Goal: Information Seeking & Learning: Learn about a topic

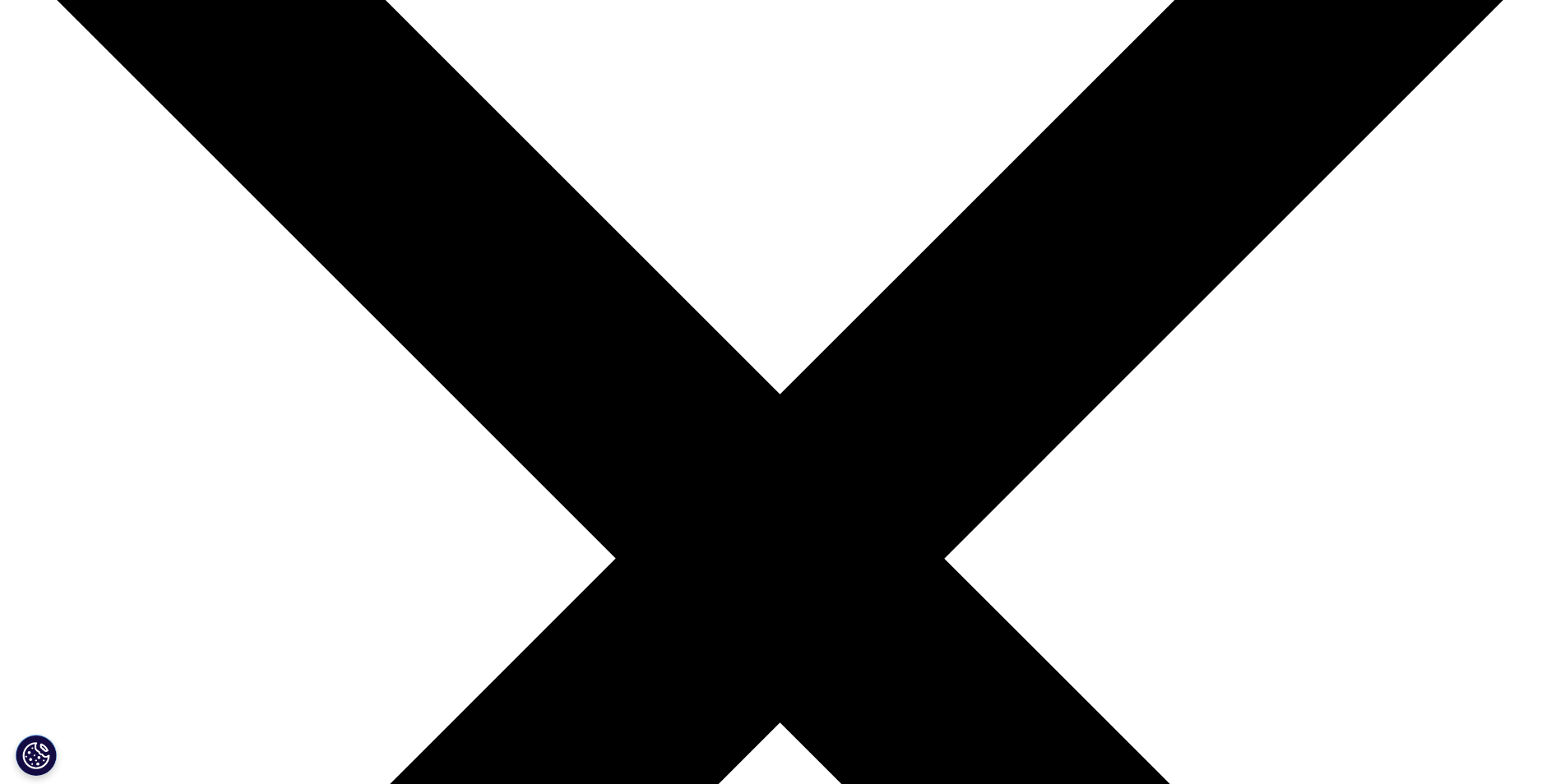
scroll to position [493, 0]
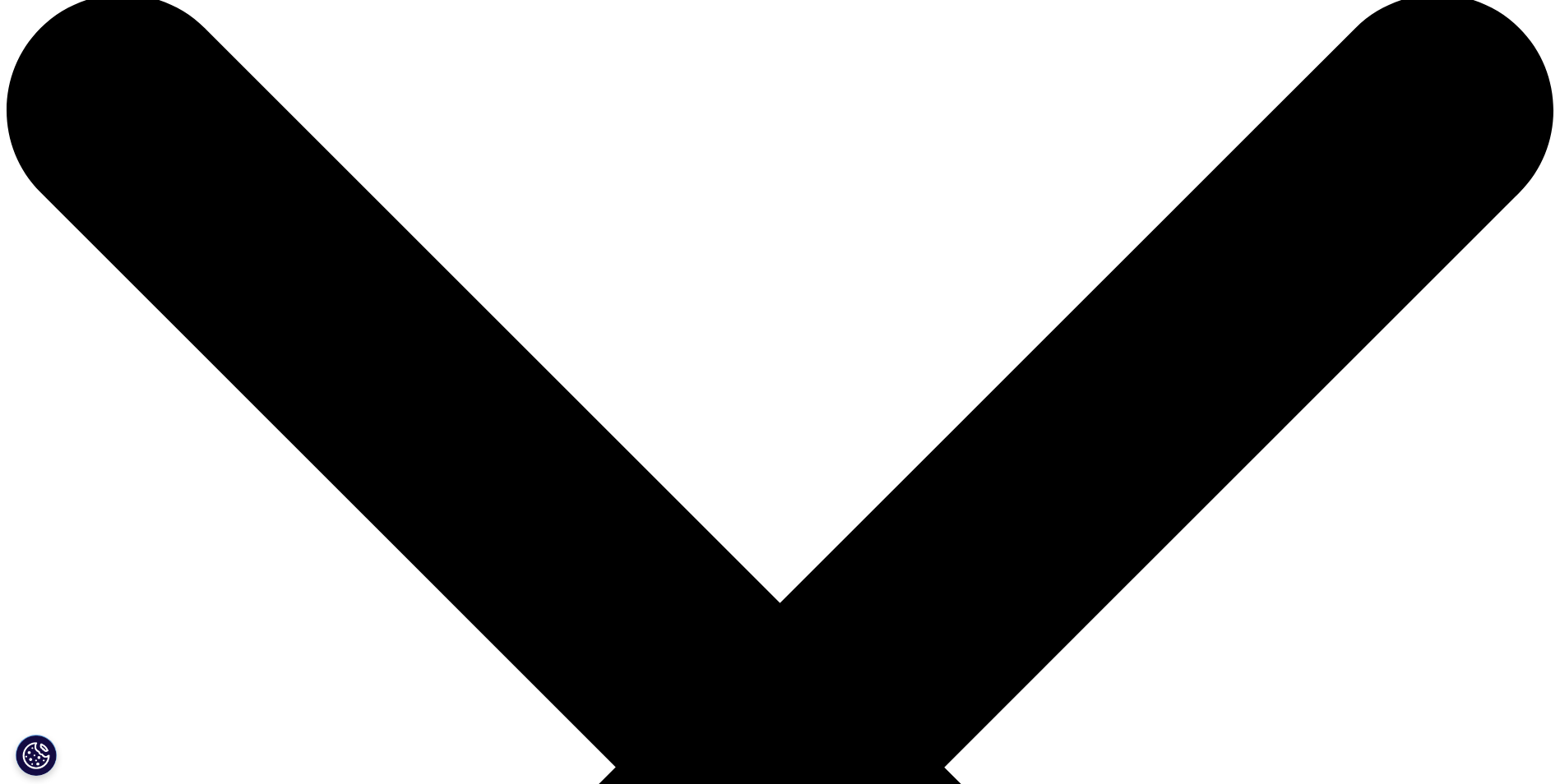
scroll to position [0, 0]
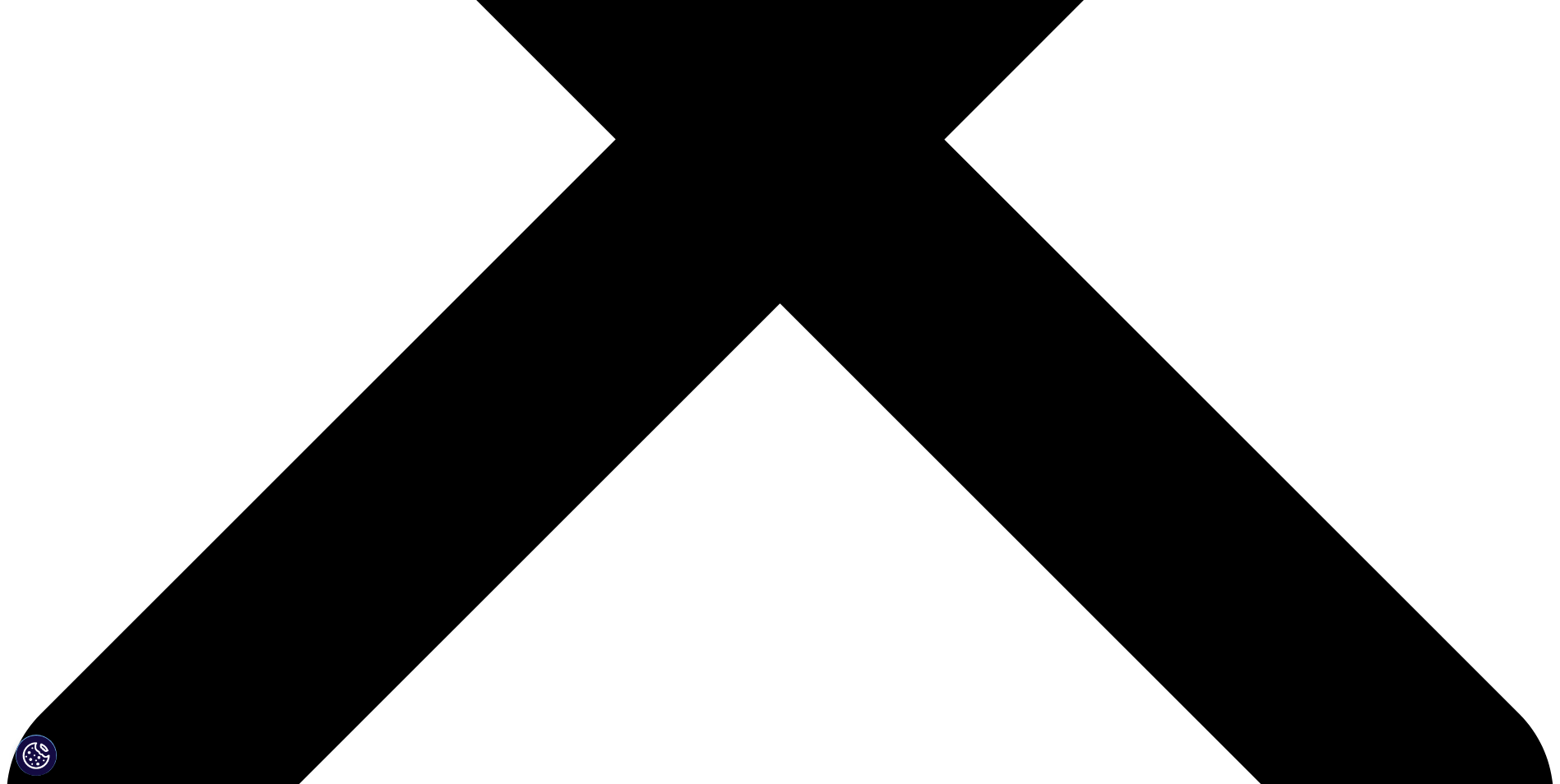
scroll to position [576, 0]
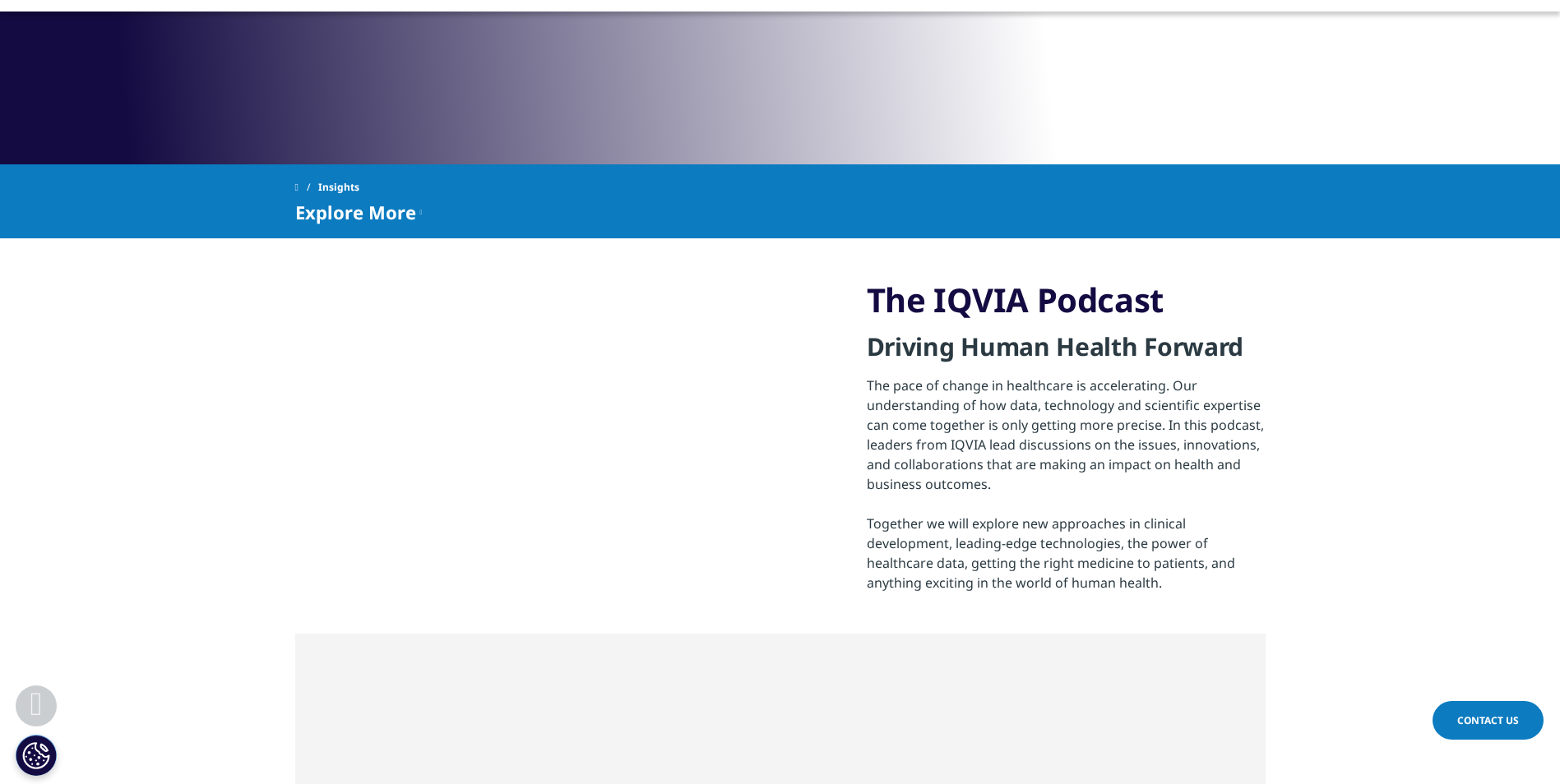
click at [376, 207] on span "Explore More" at bounding box center [355, 211] width 121 height 20
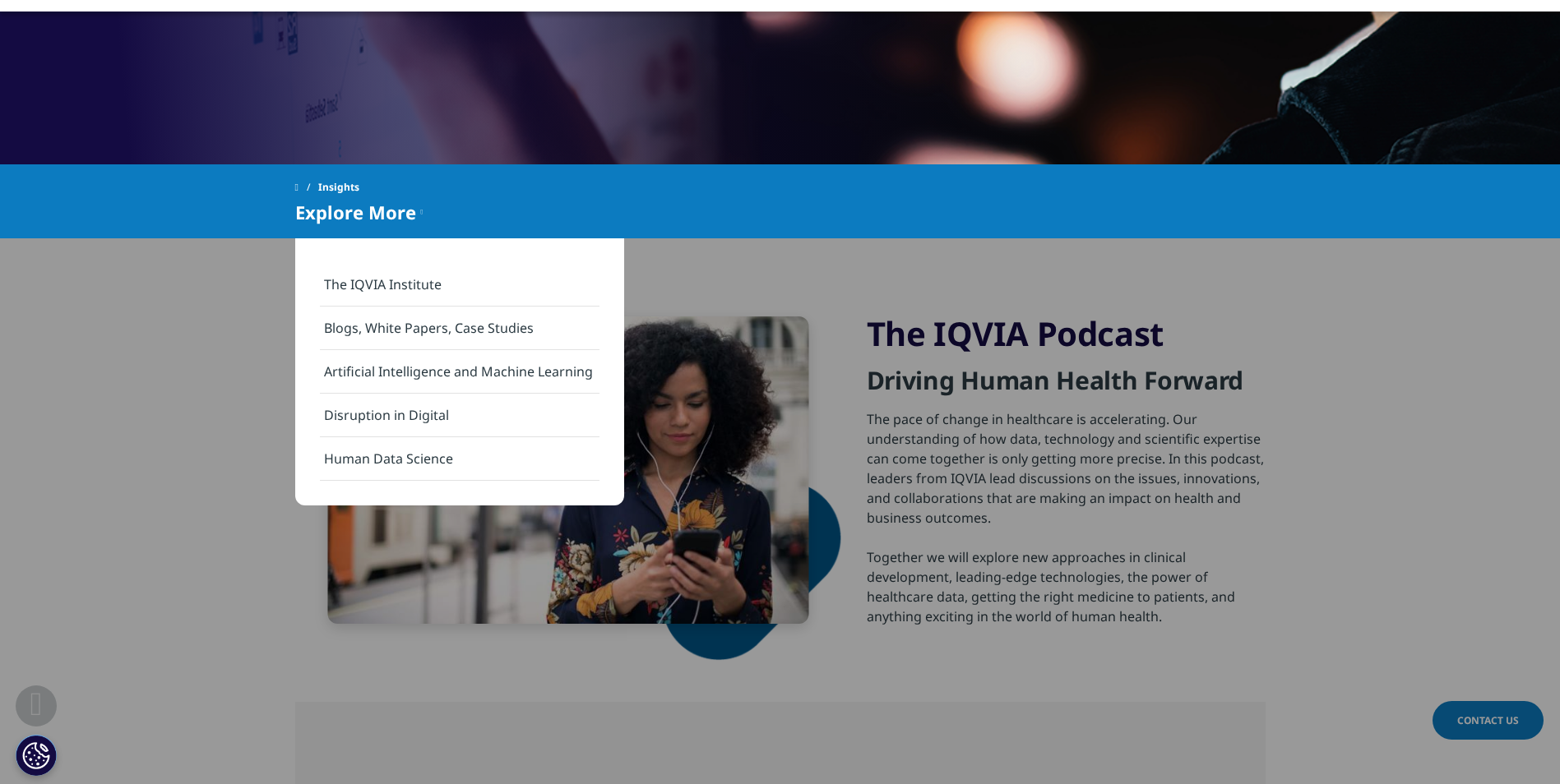
click at [458, 317] on link "Blogs, White Papers, Case Studies" at bounding box center [459, 328] width 279 height 44
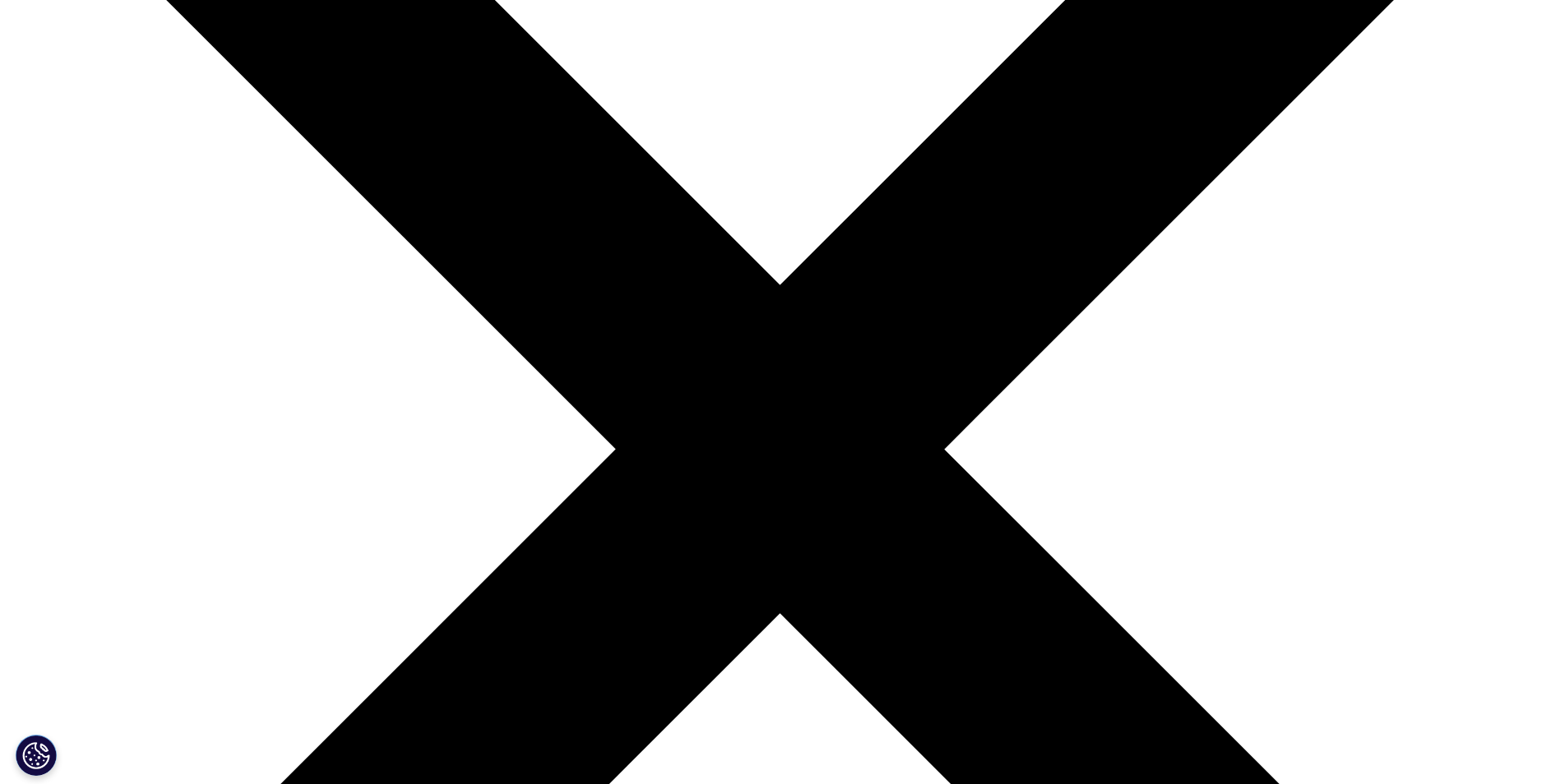
scroll to position [329, 0]
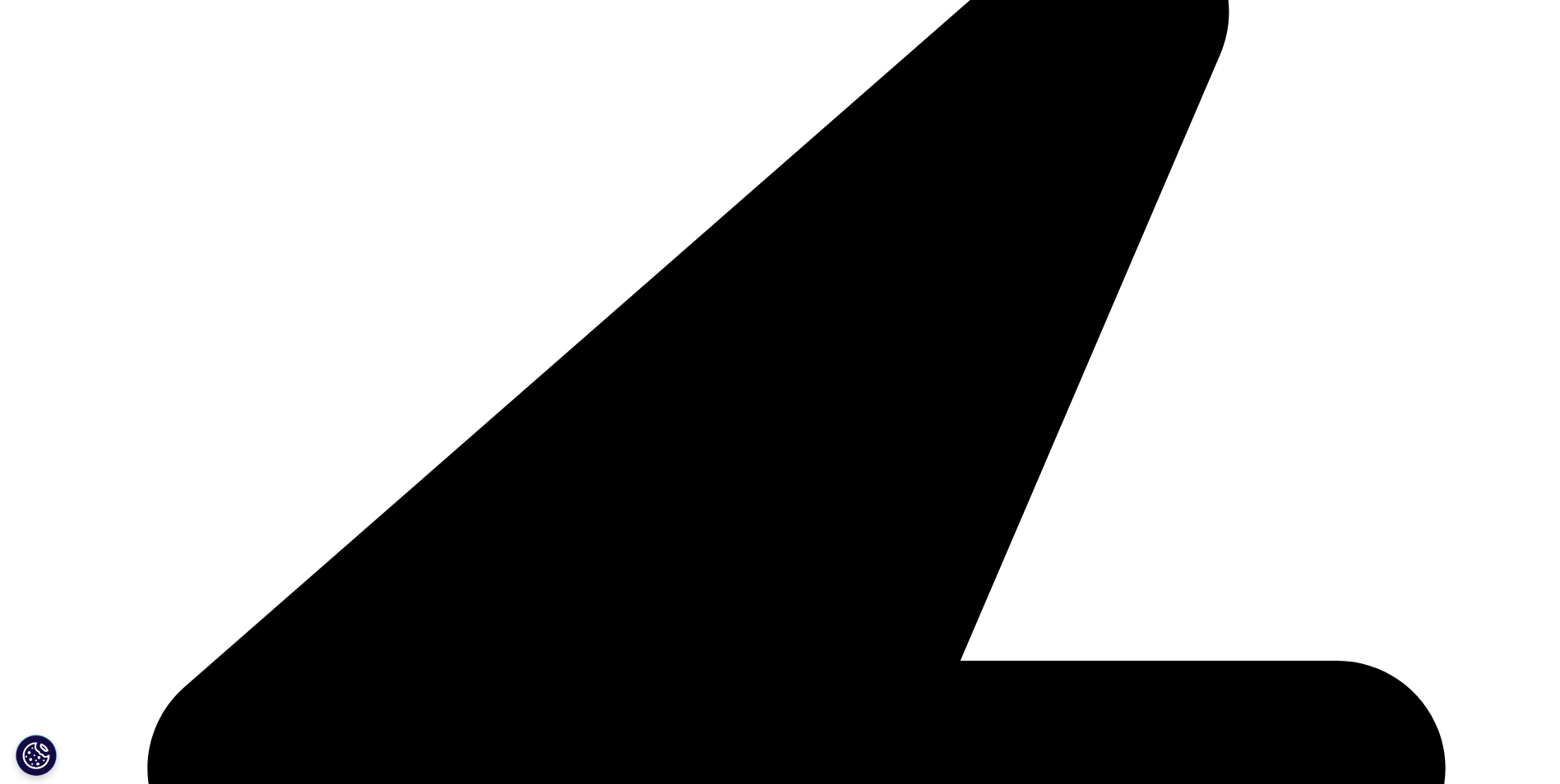
scroll to position [1234, 0]
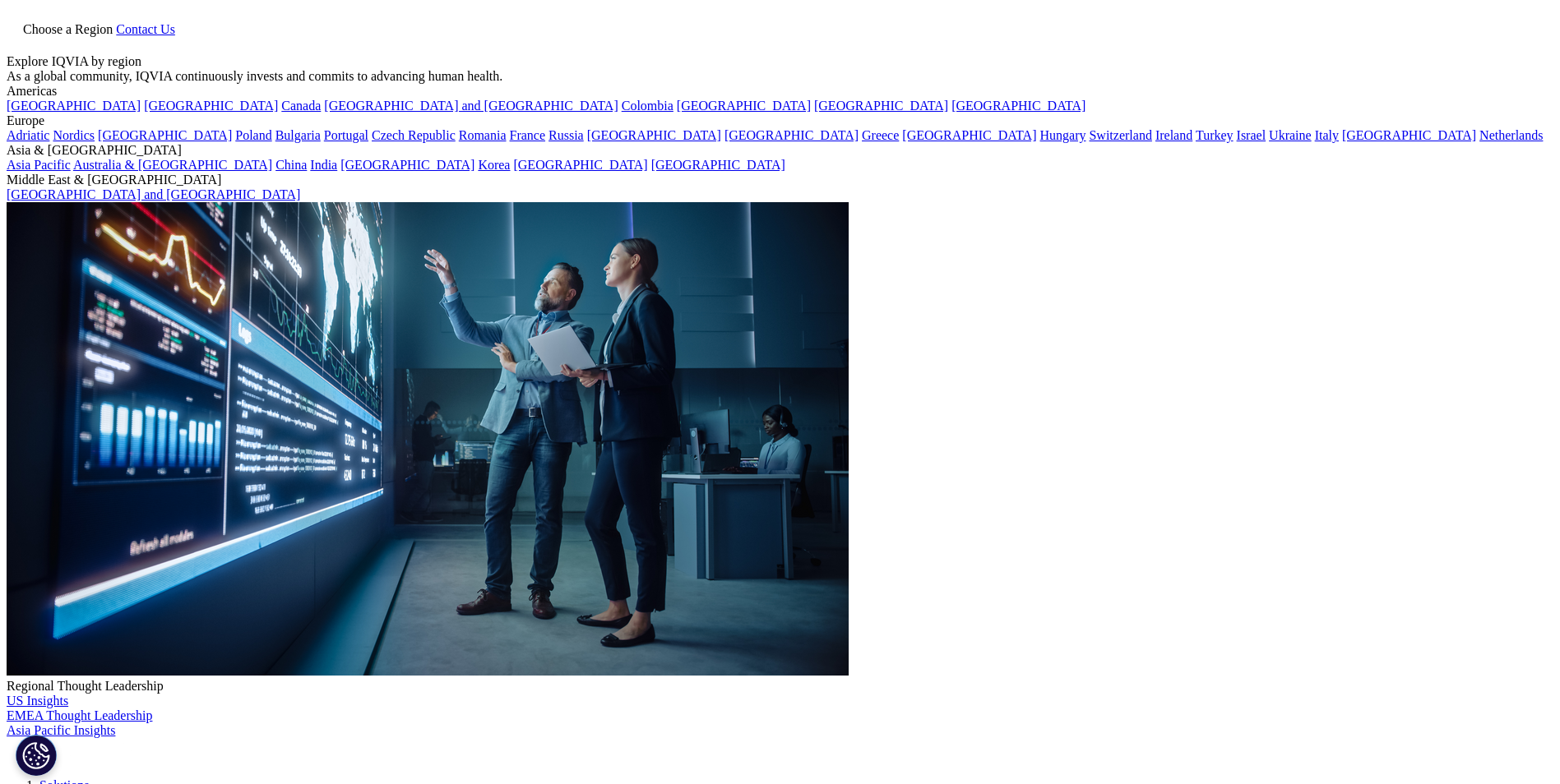
scroll to position [164, 0]
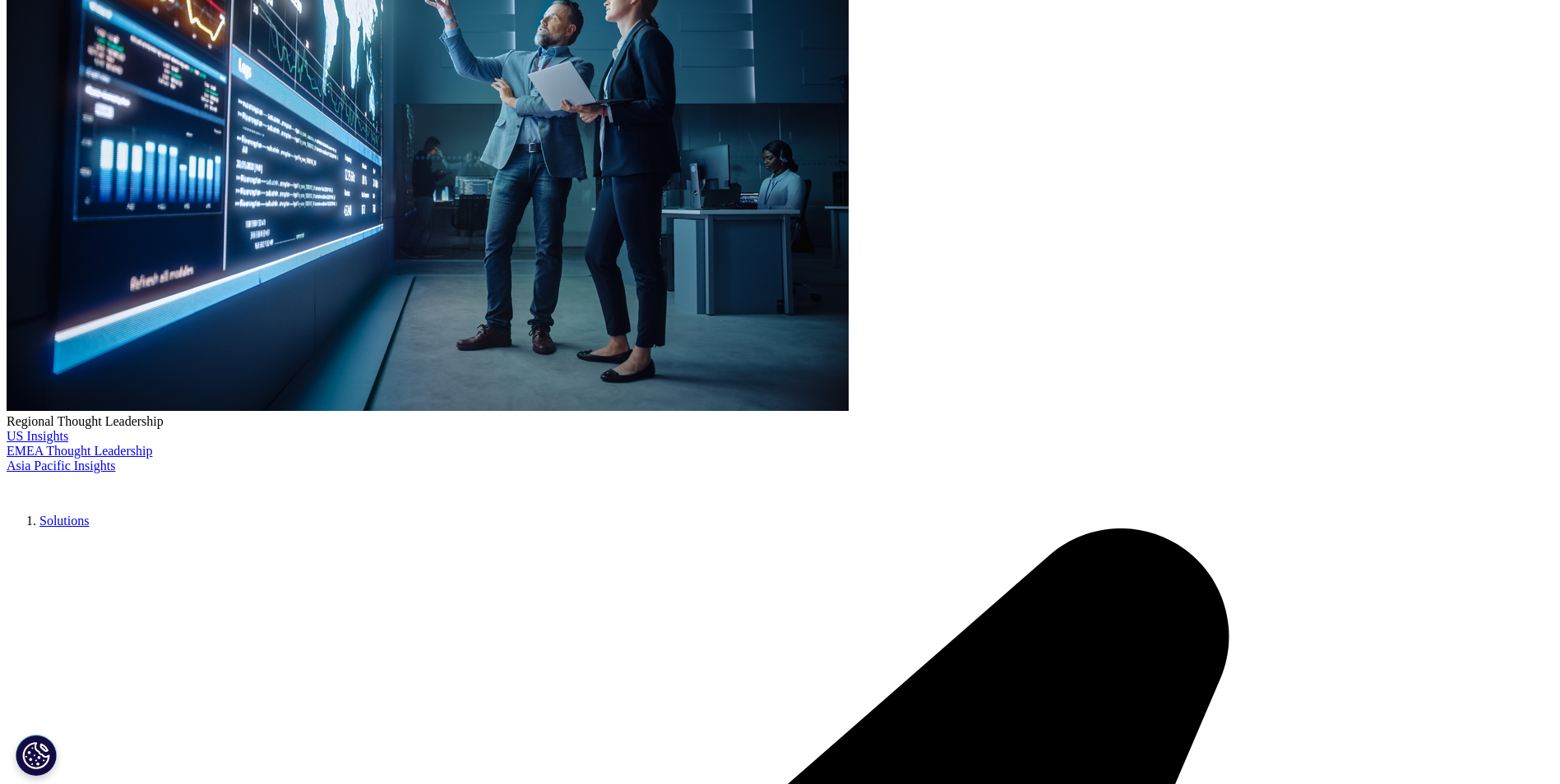
scroll to position [329, 0]
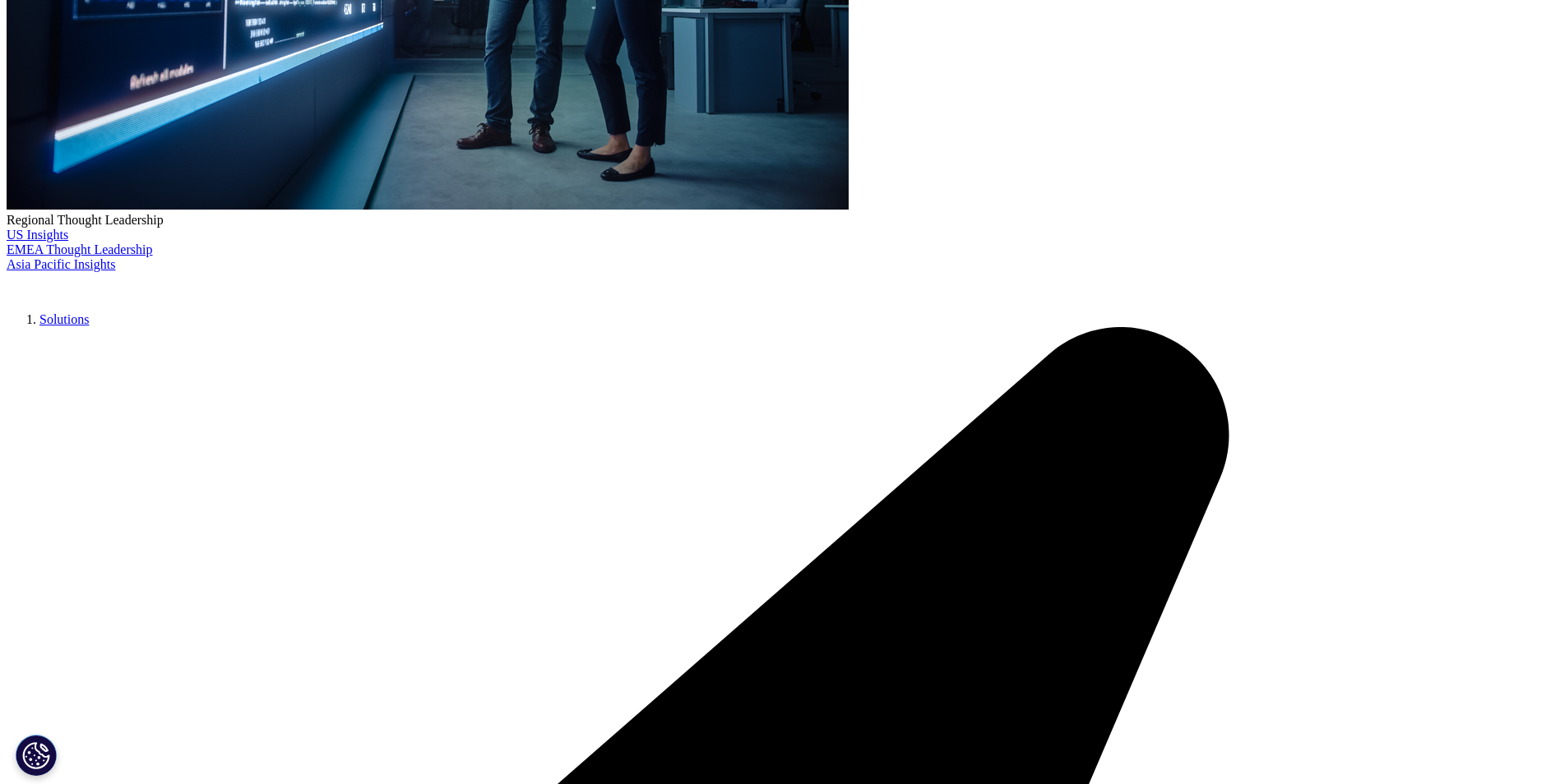
scroll to position [493, 0]
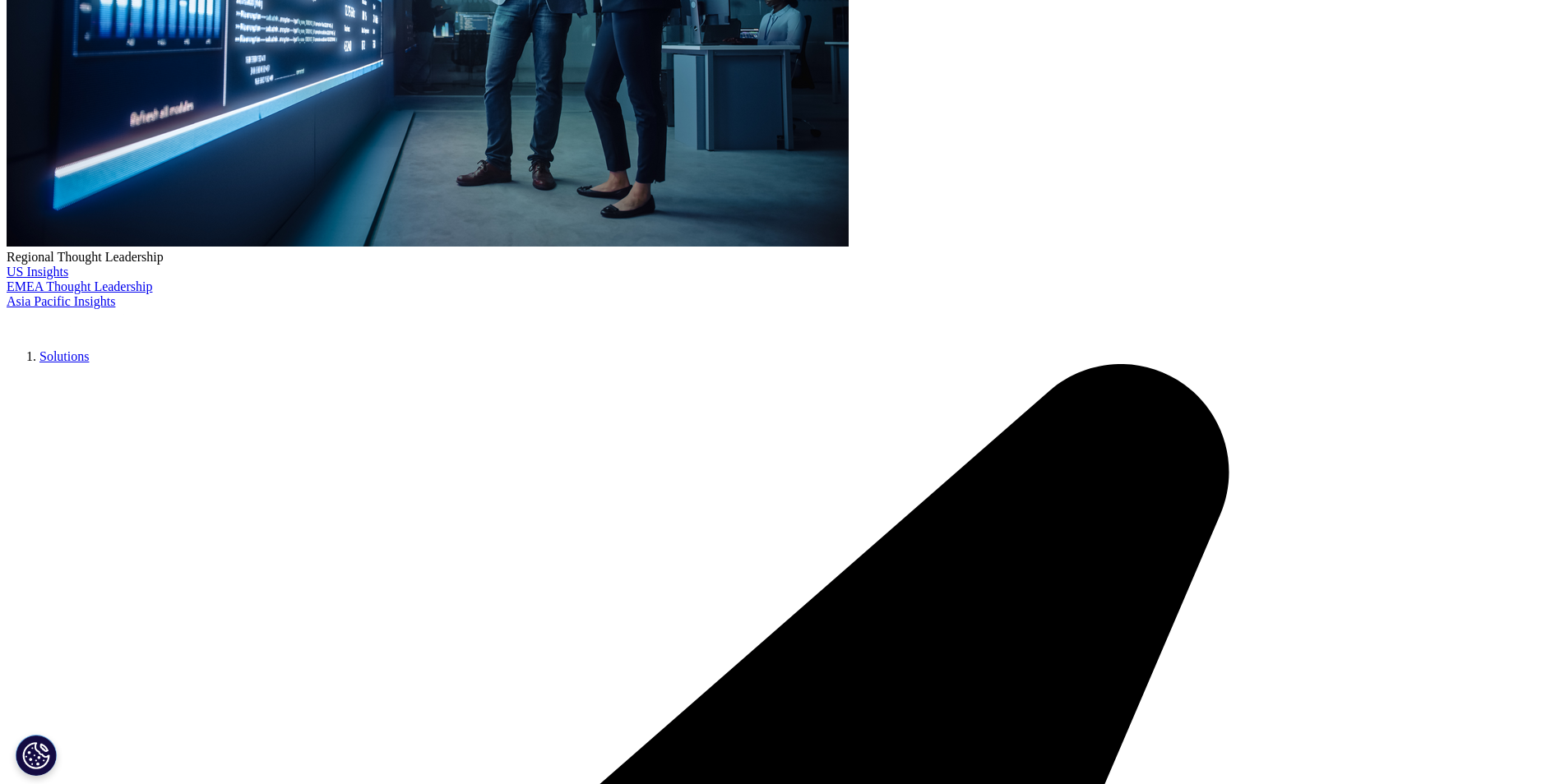
scroll to position [493, 0]
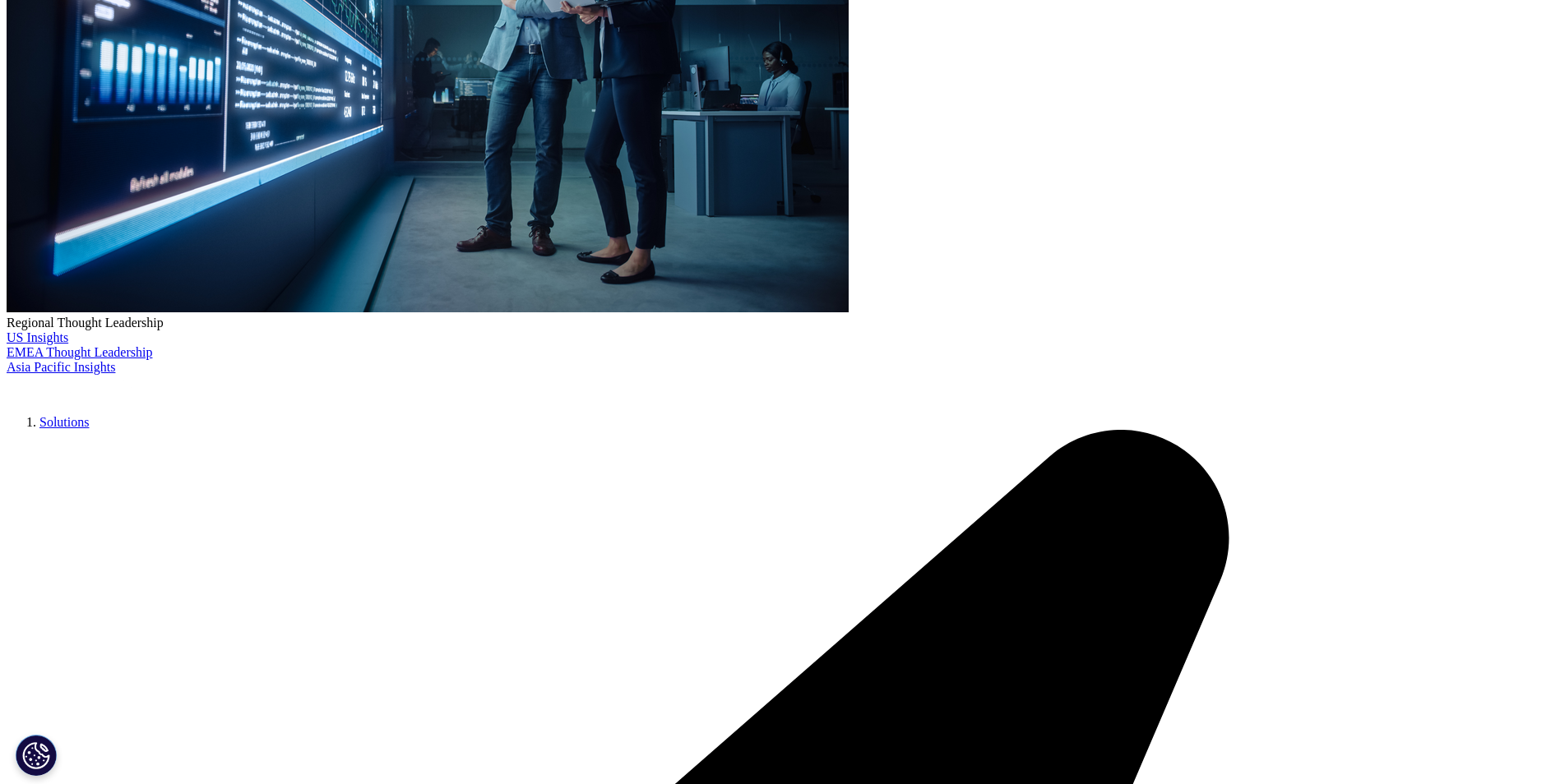
scroll to position [411, 0]
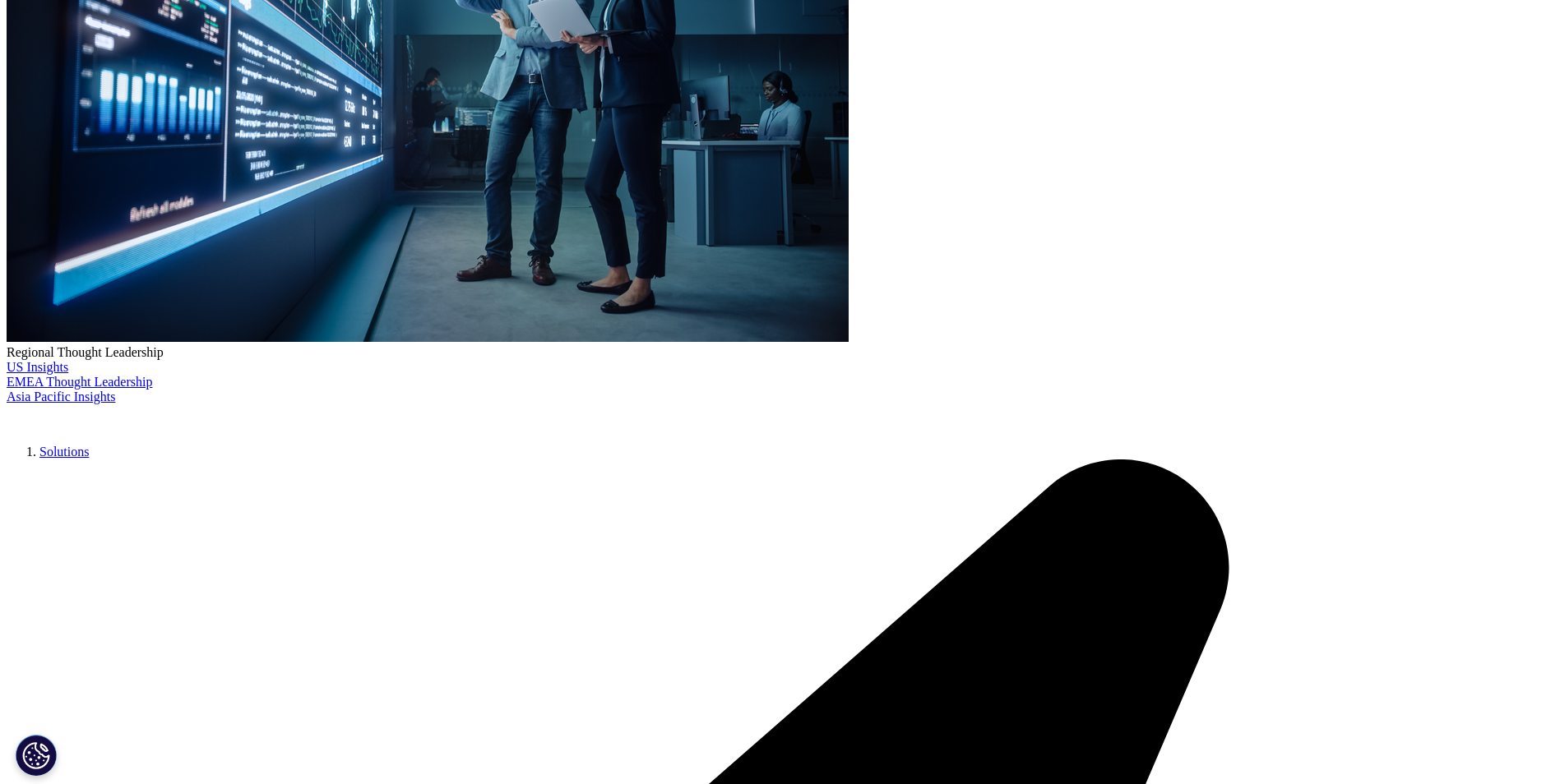
scroll to position [329, 0]
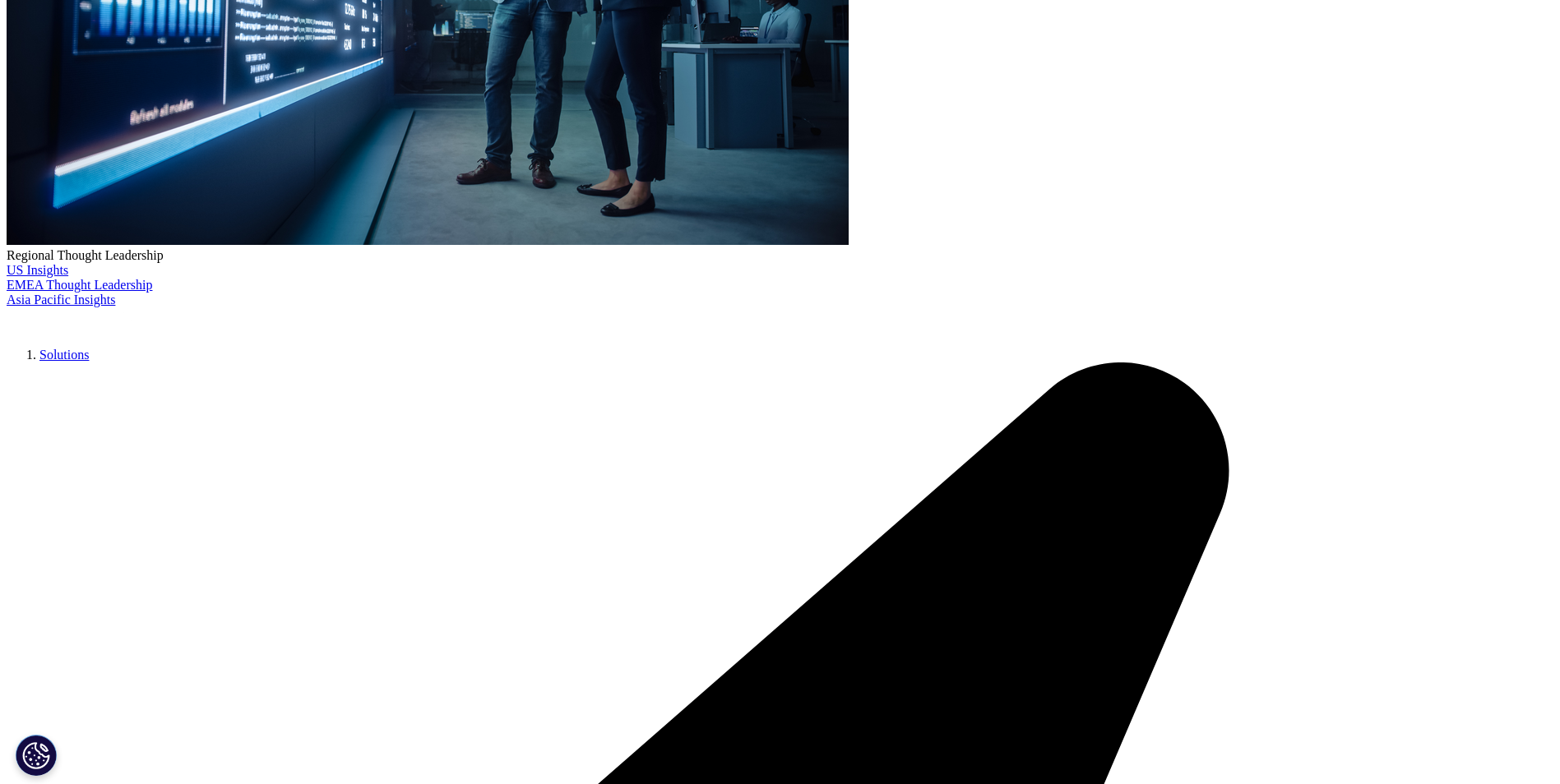
scroll to position [329, 0]
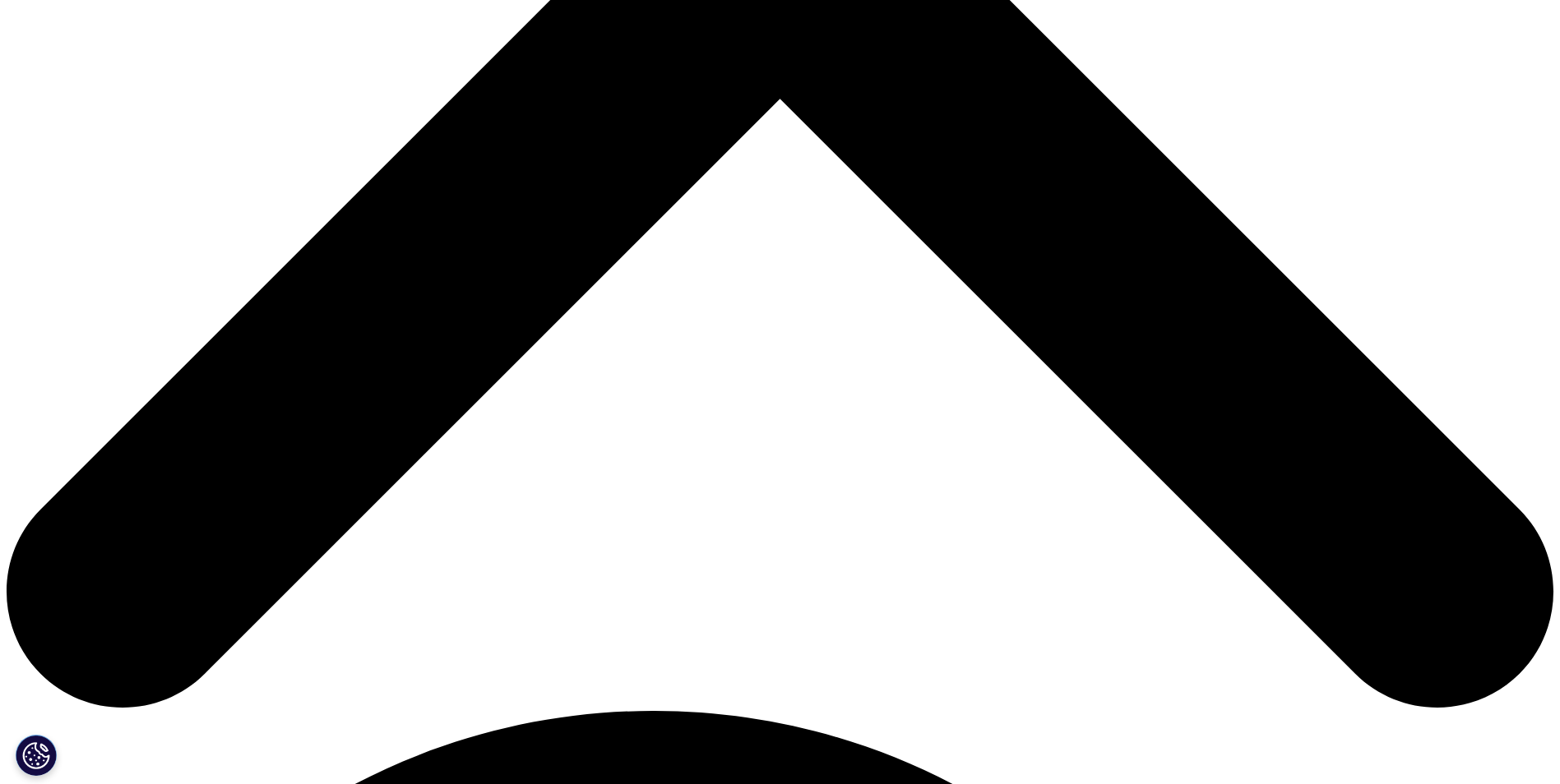
scroll to position [822, 0]
